Goal: Information Seeking & Learning: Find specific fact

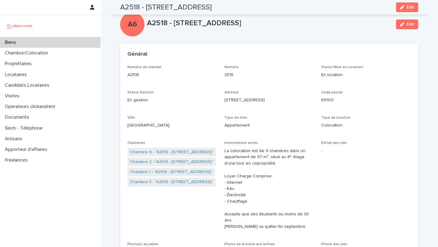
scroll to position [245, 0]
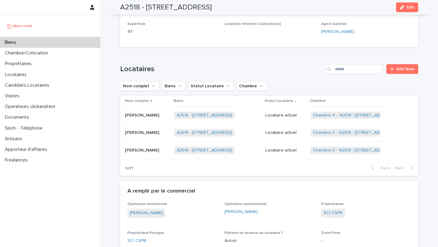
click at [45, 43] on div "Biens" at bounding box center [50, 42] width 100 height 11
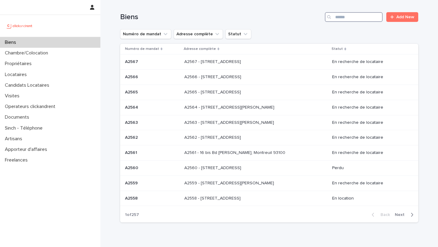
click at [360, 16] on input "Search" at bounding box center [354, 17] width 58 height 10
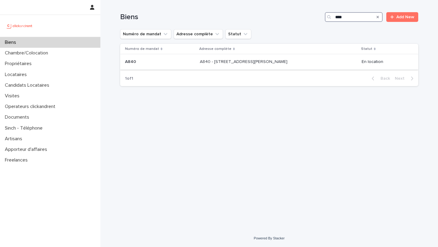
type input "****"
click at [145, 62] on p at bounding box center [160, 61] width 70 height 5
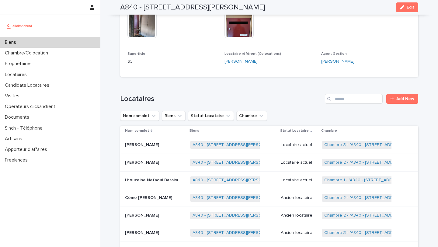
scroll to position [250, 0]
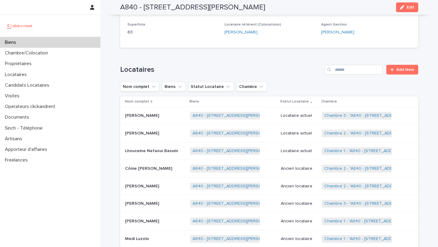
click at [151, 130] on p "[PERSON_NAME]" at bounding box center [142, 133] width 35 height 6
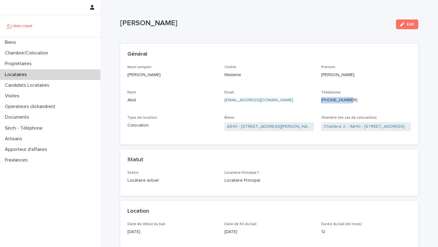
drag, startPoint x: 361, startPoint y: 99, endPoint x: 321, endPoint y: 99, distance: 40.4
click at [321, 99] on div "Nom complet [PERSON_NAME] Civilité Madame Prénom [PERSON_NAME] Nom Abid Email […" at bounding box center [268, 101] width 283 height 72
copy ringoverc2c-84e06f14122c "[PHONE_NUMBER]"
drag, startPoint x: 173, startPoint y: 21, endPoint x: 120, endPoint y: 21, distance: 52.6
click at [120, 21] on p "[PERSON_NAME]" at bounding box center [255, 23] width 271 height 9
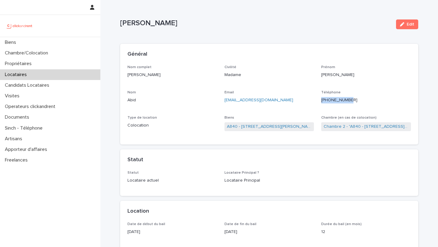
copy p "[PERSON_NAME]"
click at [292, 127] on link "A840 - [STREET_ADDRESS][PERSON_NAME]" at bounding box center [269, 126] width 85 height 6
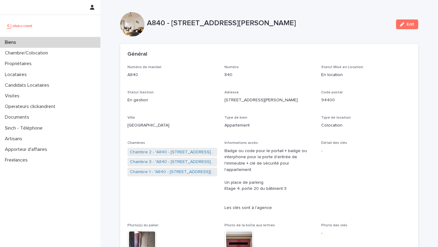
drag, startPoint x: 335, startPoint y: 22, endPoint x: 171, endPoint y: 24, distance: 163.3
click at [171, 24] on p "A840 - [STREET_ADDRESS][PERSON_NAME]" at bounding box center [269, 23] width 244 height 9
copy p "[STREET_ADDRESS][PERSON_NAME]"
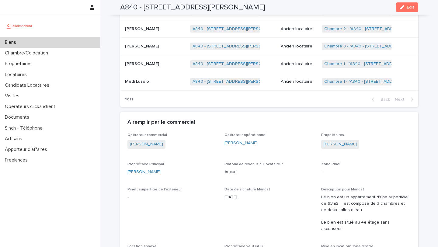
scroll to position [401, 0]
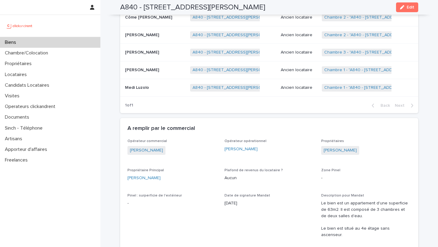
drag, startPoint x: 375, startPoint y: 145, endPoint x: 320, endPoint y: 147, distance: 55.1
copy link "[PERSON_NAME]"
click at [25, 46] on div "Biens" at bounding box center [50, 42] width 100 height 11
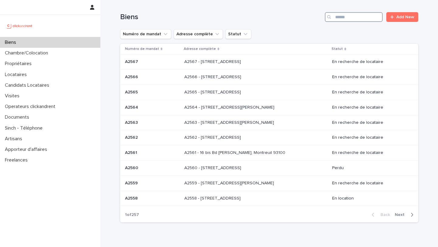
click at [360, 18] on input "Search" at bounding box center [354, 17] width 58 height 10
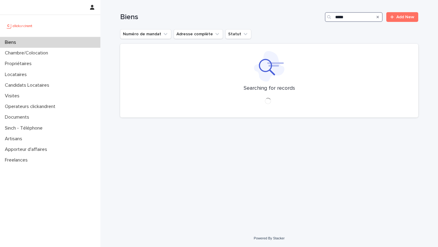
type input "*****"
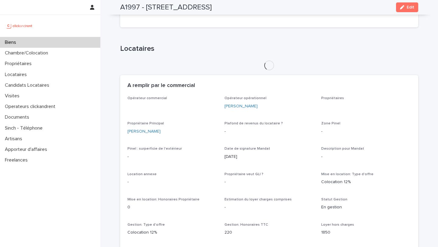
scroll to position [190, 0]
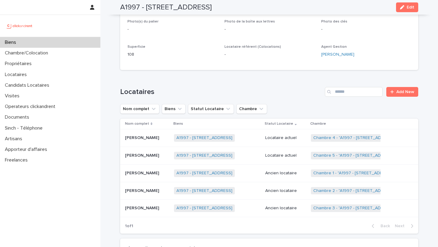
click at [51, 39] on div "Biens" at bounding box center [50, 42] width 100 height 11
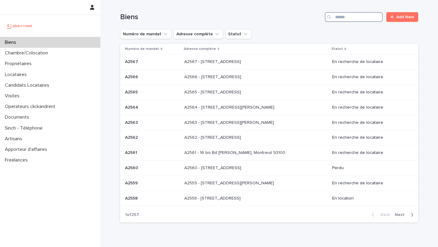
click at [354, 15] on input "Search" at bounding box center [354, 17] width 58 height 10
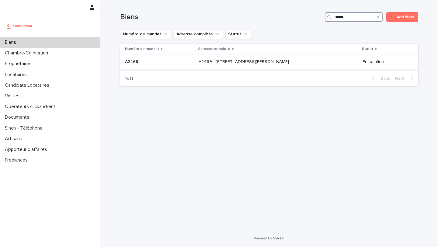
type input "*****"
click at [137, 62] on p "A2469" at bounding box center [132, 61] width 15 height 6
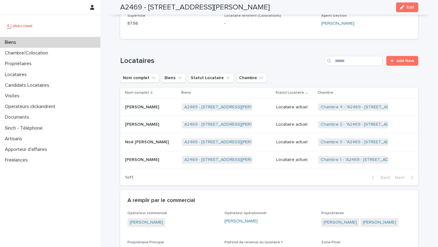
scroll to position [284, 0]
click at [147, 103] on p "[PERSON_NAME]" at bounding box center [142, 106] width 35 height 6
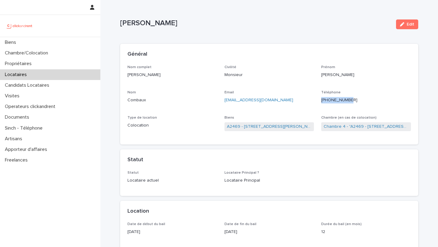
drag, startPoint x: 356, startPoint y: 99, endPoint x: 326, endPoint y: 102, distance: 30.2
click at [326, 102] on p "[PHONE_NUMBER]" at bounding box center [366, 100] width 90 height 6
copy ringoverc2c-84e06f14122c "[PHONE_NUMBER]"
drag, startPoint x: 191, startPoint y: 20, endPoint x: 123, endPoint y: 19, distance: 68.1
click at [122, 19] on p "[PERSON_NAME]" at bounding box center [255, 23] width 271 height 9
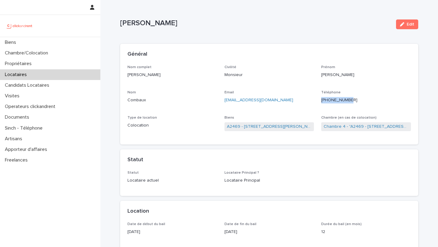
copy p "[PERSON_NAME]"
click at [360, 94] on p "Téléphone" at bounding box center [366, 92] width 90 height 4
drag, startPoint x: 359, startPoint y: 100, endPoint x: 325, endPoint y: 100, distance: 33.5
click at [325, 100] on p "[PHONE_NUMBER]" at bounding box center [366, 100] width 90 height 6
copy ringoverc2c-84e06f14122c "[PHONE_NUMBER]"
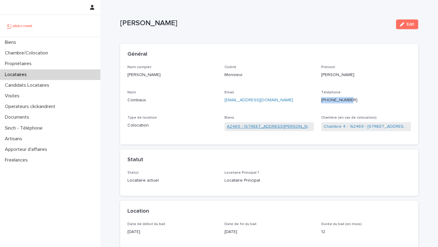
click at [268, 128] on link "A2469 - [STREET_ADDRESS][PERSON_NAME]" at bounding box center [269, 126] width 85 height 6
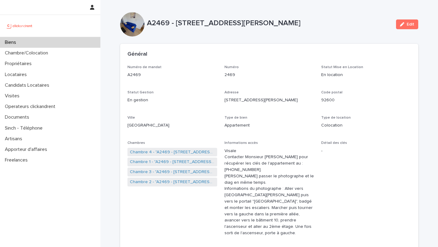
drag, startPoint x: 344, startPoint y: 26, endPoint x: 177, endPoint y: 24, distance: 167.0
click at [177, 24] on p "A2469 - [STREET_ADDRESS][PERSON_NAME]" at bounding box center [269, 23] width 244 height 9
copy p "[STREET_ADDRESS][PERSON_NAME]"
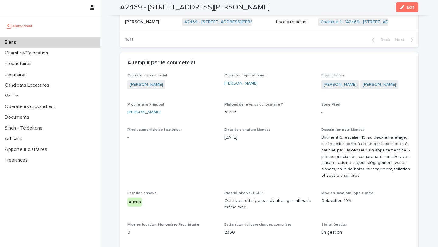
scroll to position [422, 0]
drag, startPoint x: 389, startPoint y: 91, endPoint x: 321, endPoint y: 79, distance: 68.9
click at [321, 80] on div "[PERSON_NAME] [PERSON_NAME] Guennoun" at bounding box center [366, 85] width 90 height 10
copy div "[PERSON_NAME] [PERSON_NAME] Guennoun"
click at [38, 46] on div "Biens" at bounding box center [50, 42] width 100 height 11
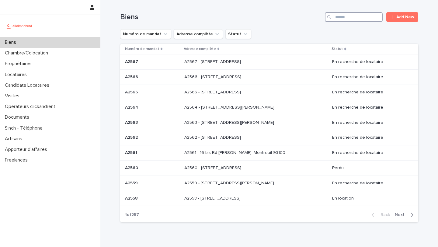
click at [344, 19] on input "Search" at bounding box center [354, 17] width 58 height 10
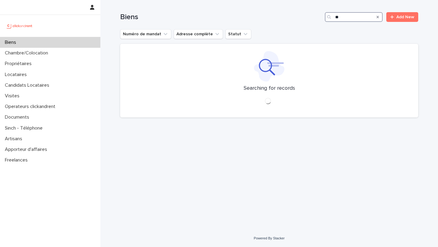
type input "*"
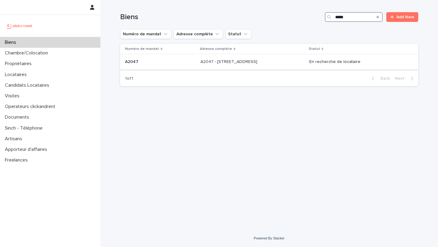
type input "*****"
click at [208, 64] on p "A2047 - [STREET_ADDRESS]" at bounding box center [229, 61] width 58 height 6
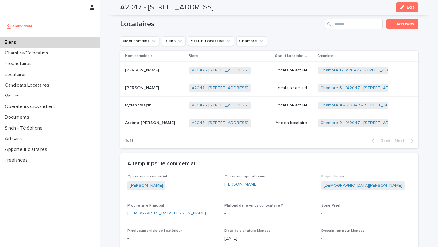
scroll to position [272, 0]
click at [328, 124] on link "Chambre 2 - "A2047 - [STREET_ADDRESS]"" at bounding box center [362, 123] width 85 height 5
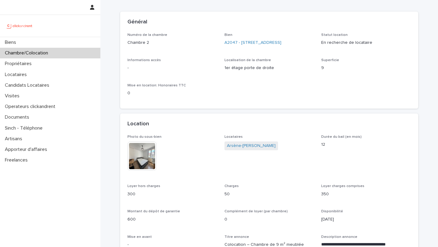
scroll to position [42, 0]
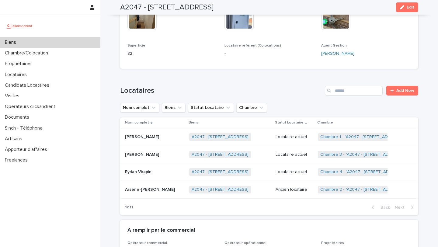
scroll to position [209, 0]
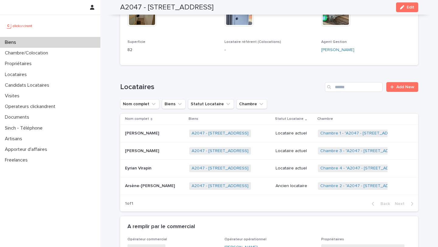
click at [46, 43] on div "Biens" at bounding box center [50, 42] width 100 height 11
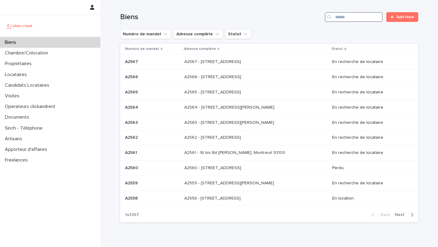
click at [369, 20] on input "Search" at bounding box center [354, 17] width 58 height 10
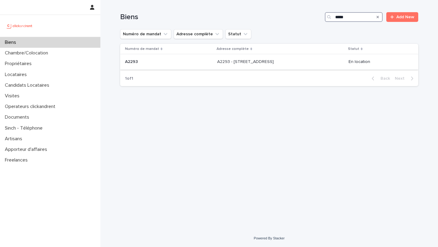
type input "*****"
click at [138, 61] on p "A2293" at bounding box center [132, 61] width 14 height 6
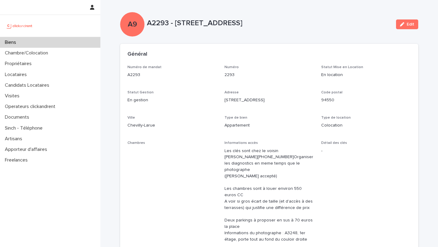
scroll to position [1, 0]
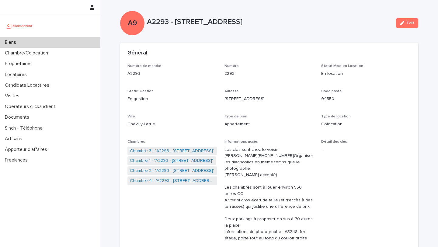
drag, startPoint x: 313, startPoint y: 22, endPoint x: 176, endPoint y: 18, distance: 137.2
click at [176, 18] on p "A2293 - [STREET_ADDRESS]" at bounding box center [269, 22] width 244 height 9
copy p "[STREET_ADDRESS]"
